Goal: Obtain resource: Obtain resource

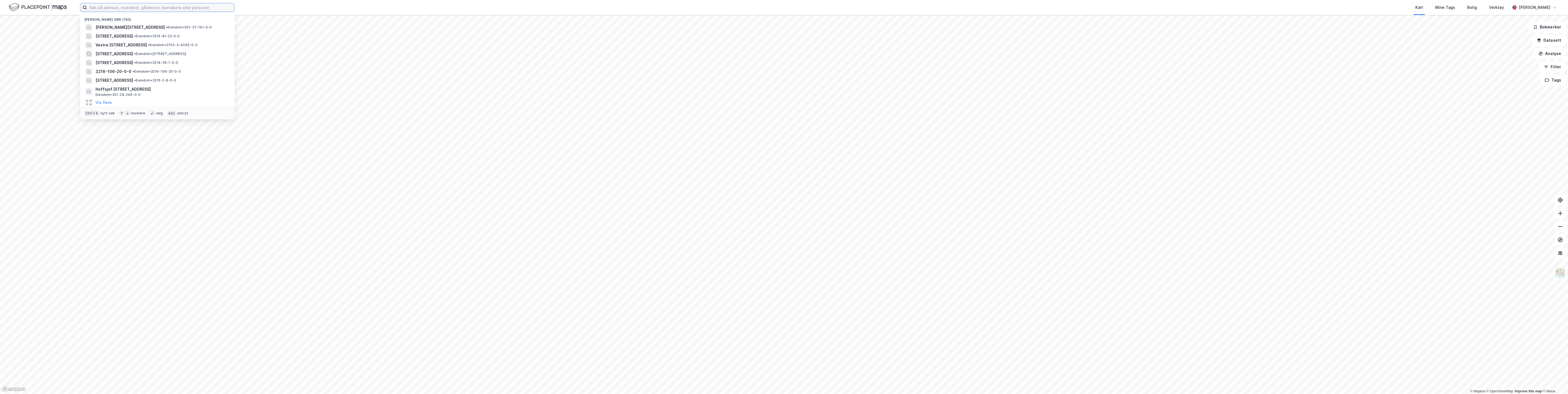
click at [136, 5] on input at bounding box center [161, 7] width 147 height 9
type input "37/191, oslo"
click at [173, 26] on span "[PERSON_NAME][STREET_ADDRESS]" at bounding box center [174, 27] width 69 height 7
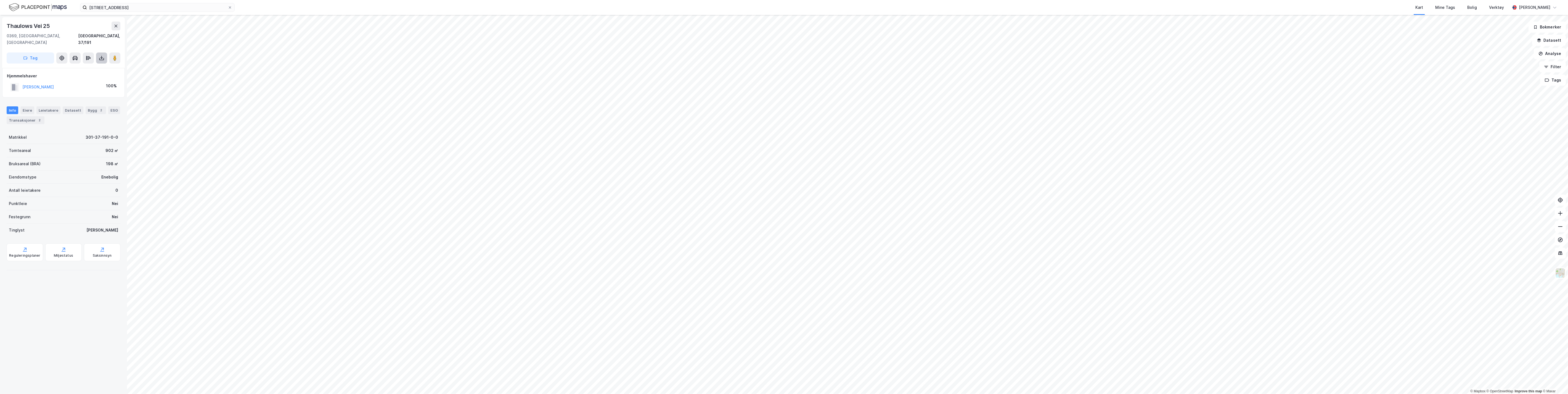
click at [104, 55] on icon at bounding box center [101, 58] width 5 height 5
click at [98, 65] on div "Last ned grunnbok" at bounding box center [77, 69] width 59 height 9
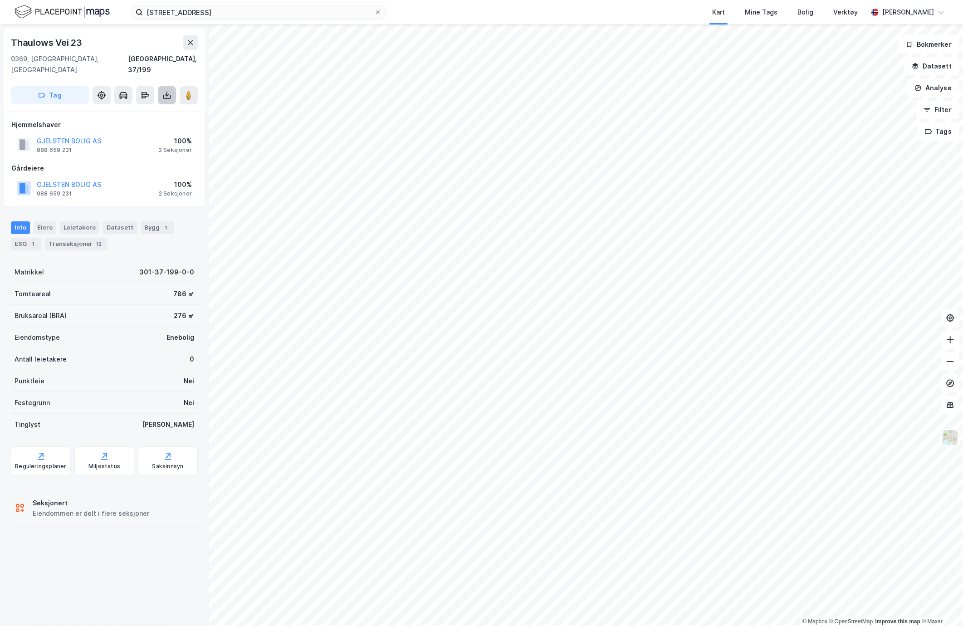
click at [163, 91] on icon at bounding box center [166, 95] width 9 height 9
click at [138, 110] on div "Last ned grunnbok" at bounding box center [122, 113] width 53 height 7
click at [166, 91] on icon at bounding box center [166, 95] width 9 height 9
click at [142, 110] on div "Last ned grunnbok" at bounding box center [122, 113] width 53 height 7
click at [164, 91] on icon at bounding box center [166, 95] width 9 height 9
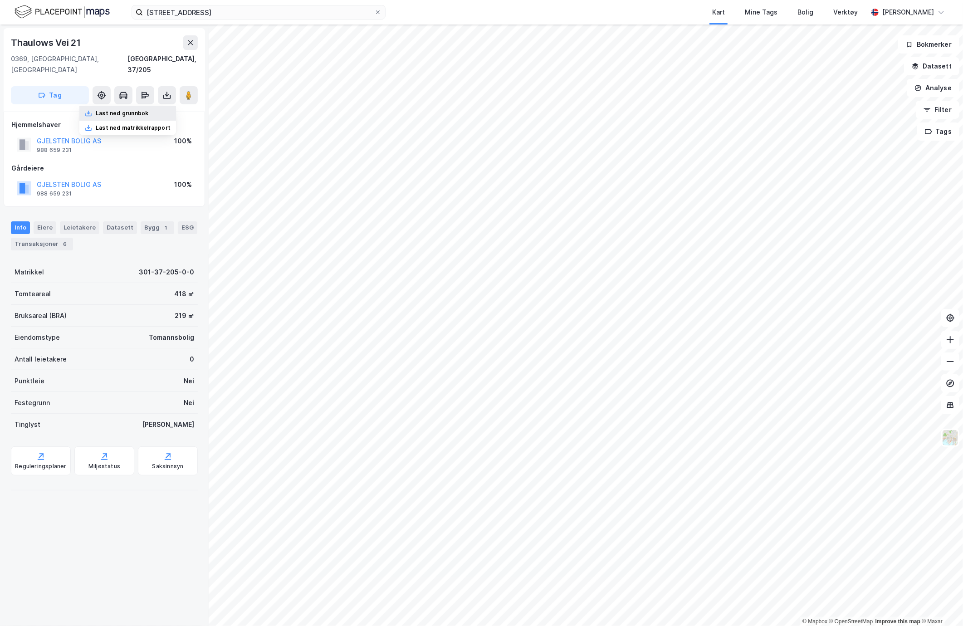
click at [130, 110] on div "Last ned grunnbok" at bounding box center [122, 113] width 53 height 7
click at [46, 221] on div "Eiere" at bounding box center [45, 227] width 23 height 13
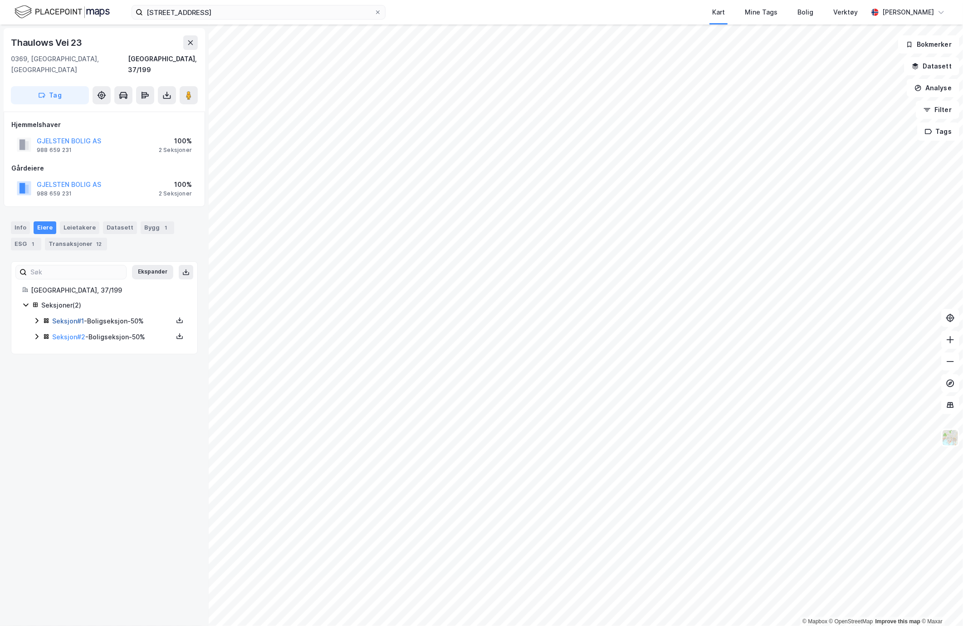
click at [70, 317] on link "Seksjon # 1" at bounding box center [68, 321] width 32 height 8
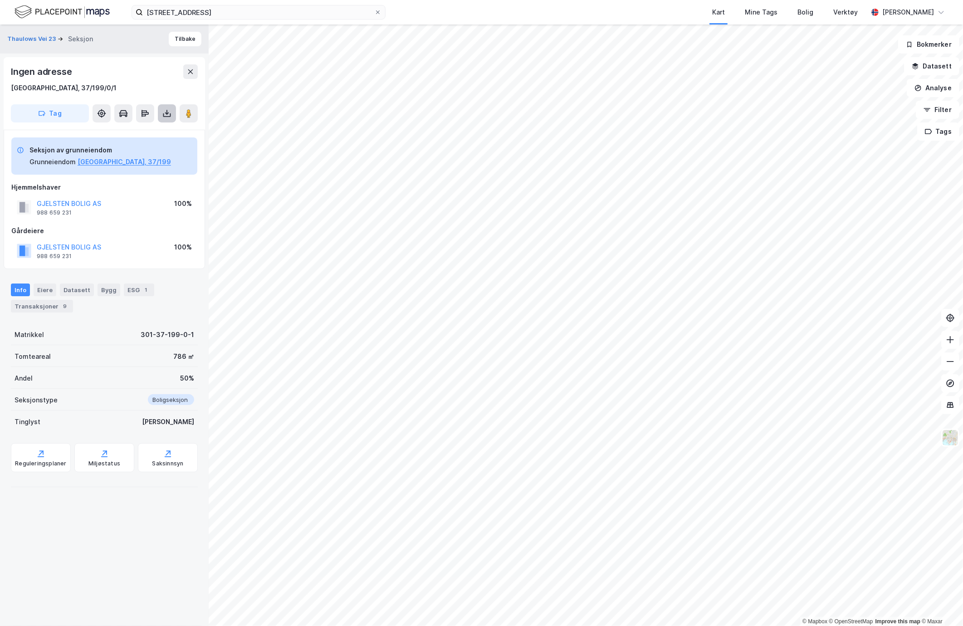
click at [159, 114] on button at bounding box center [167, 113] width 18 height 18
click at [147, 135] on div "Last ned grunnbok" at bounding box center [122, 131] width 53 height 7
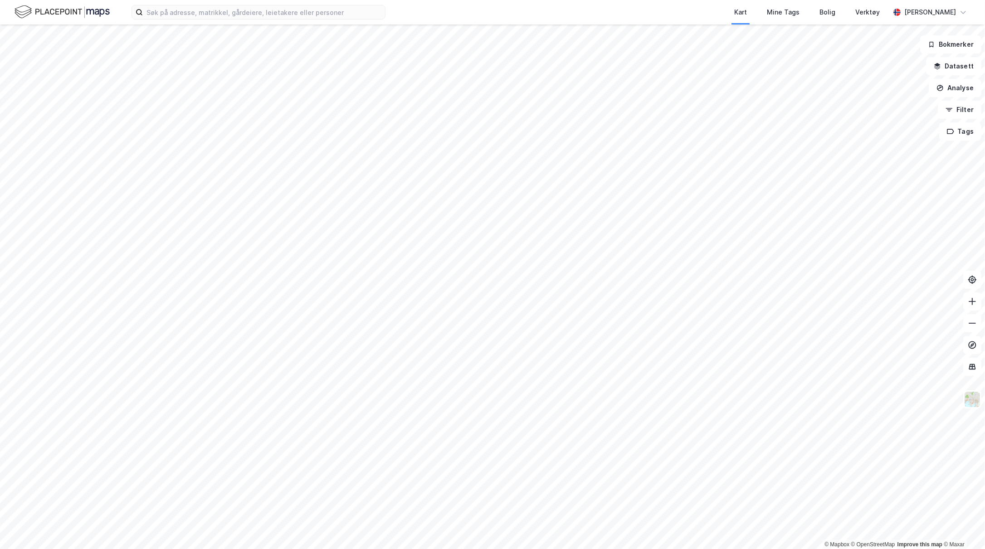
click at [192, 20] on div "Kart Mine Tags Bolig Verktøy [PERSON_NAME]" at bounding box center [492, 12] width 985 height 24
click at [189, 11] on input at bounding box center [264, 12] width 242 height 14
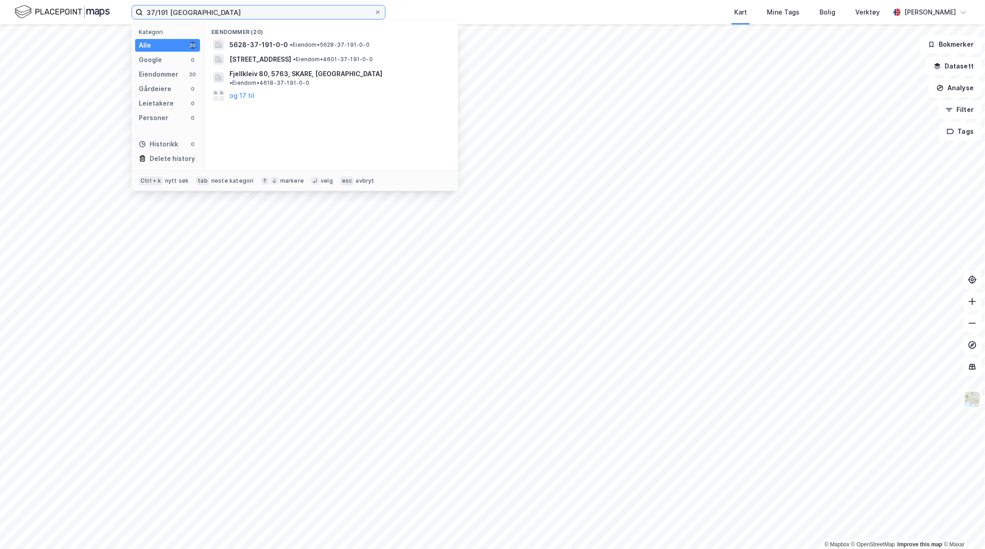
type input "37/191 [GEOGRAPHIC_DATA]"
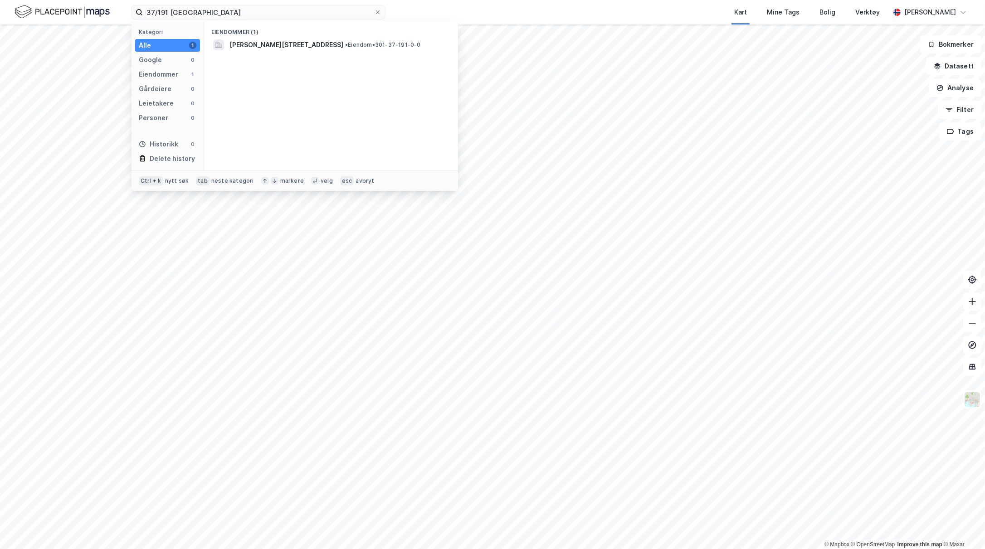
click at [232, 43] on span "[PERSON_NAME][STREET_ADDRESS]" at bounding box center [286, 44] width 114 height 11
